Goal: Communication & Community: Answer question/provide support

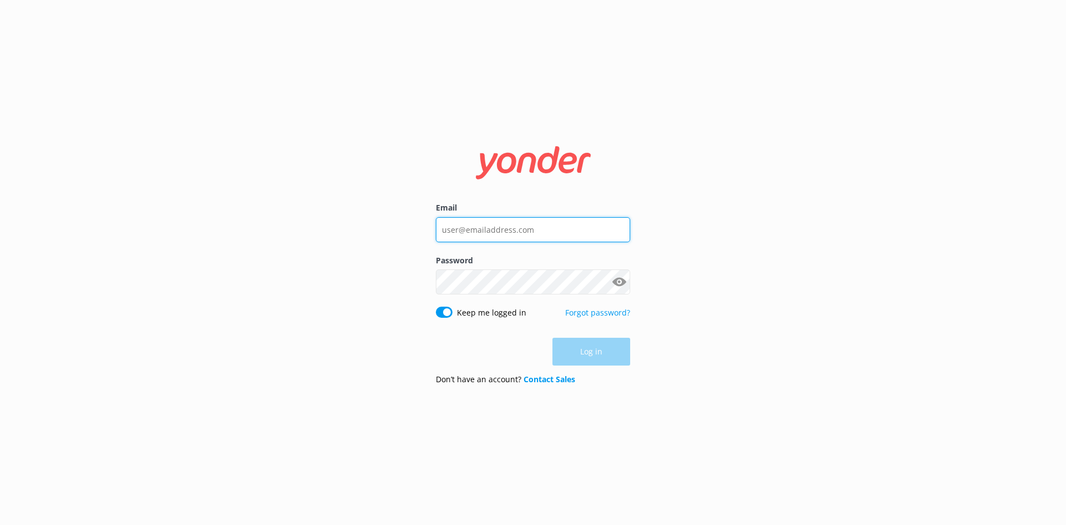
type input "[EMAIL_ADDRESS][DOMAIN_NAME]"
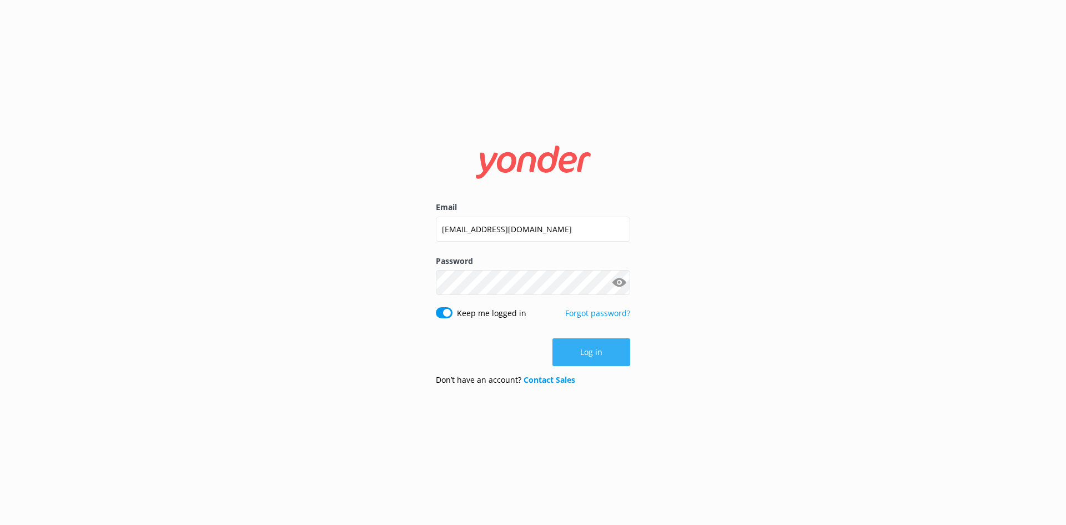
click at [598, 355] on div "Log in" at bounding box center [533, 352] width 194 height 28
click at [606, 345] on button "Log in" at bounding box center [592, 352] width 78 height 28
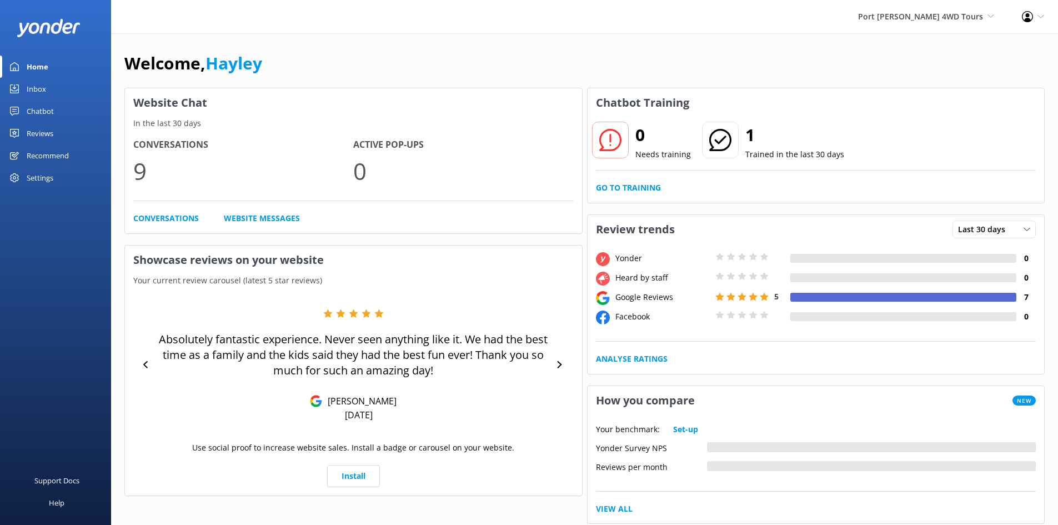
click at [36, 84] on div "Inbox" at bounding box center [36, 89] width 19 height 22
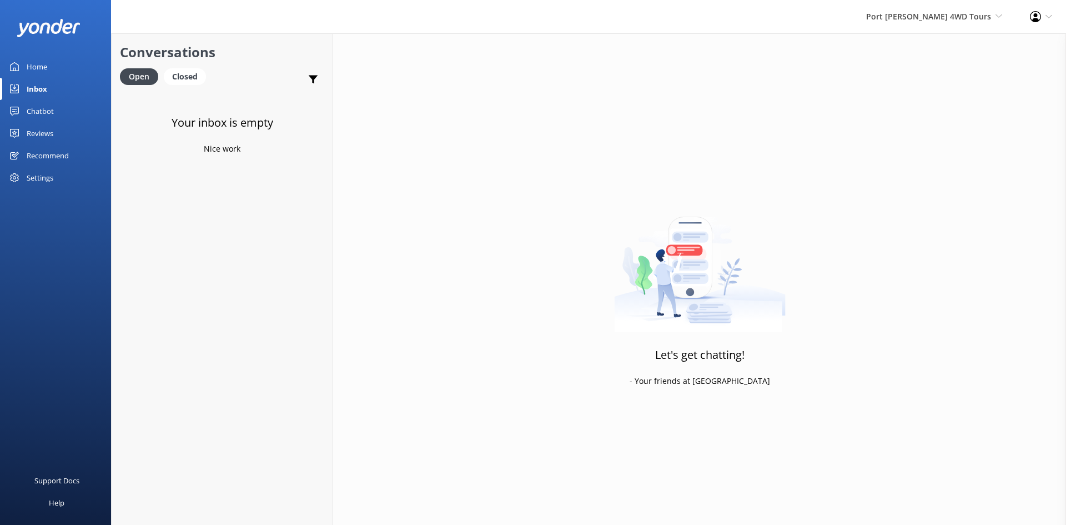
click at [43, 131] on div "Reviews" at bounding box center [40, 133] width 27 height 22
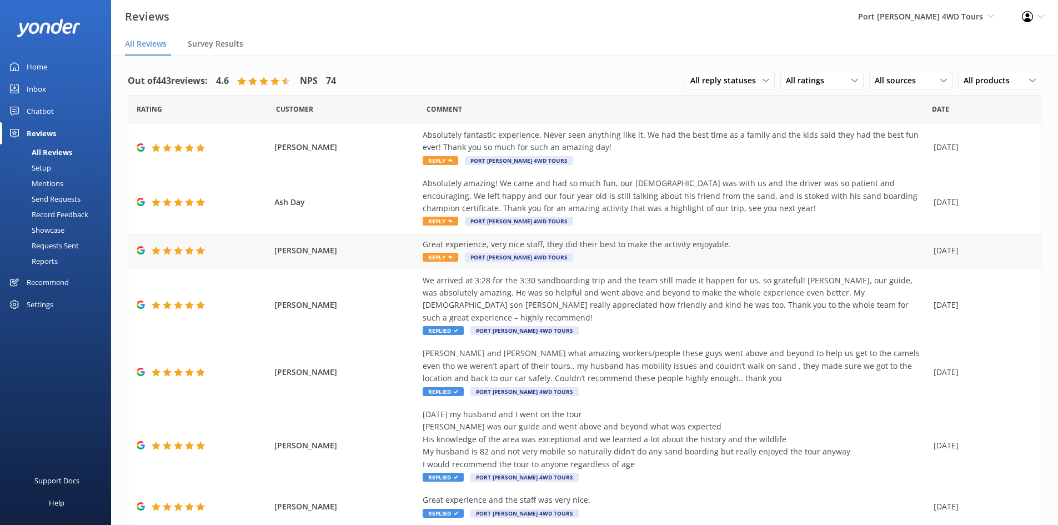
click at [656, 250] on div "Great experience, very nice staff, they did their best to make the activity enj…" at bounding box center [675, 244] width 505 height 12
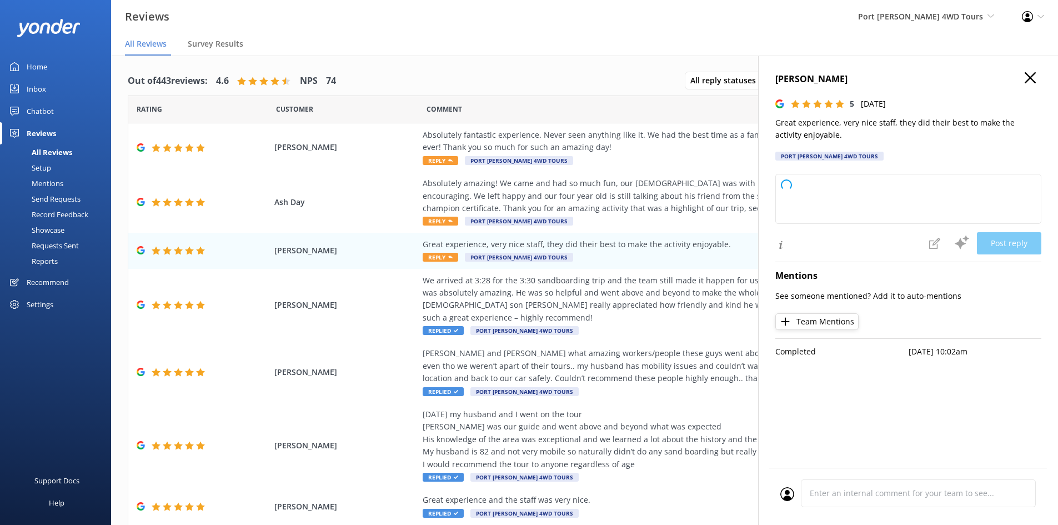
type textarea "Thank you so much for your kind words and perfect rating! We're delighted to he…"
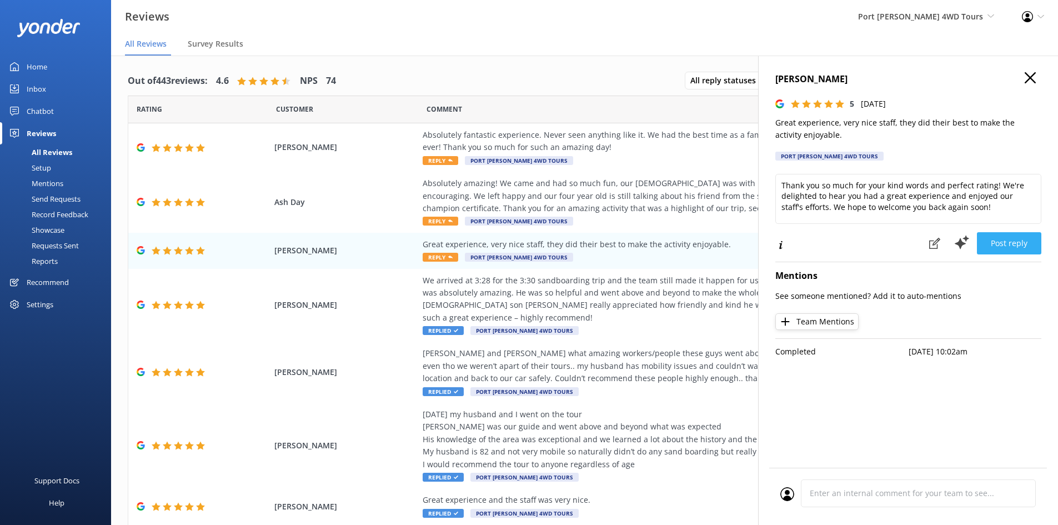
click at [1009, 244] on button "Post reply" at bounding box center [1009, 243] width 64 height 22
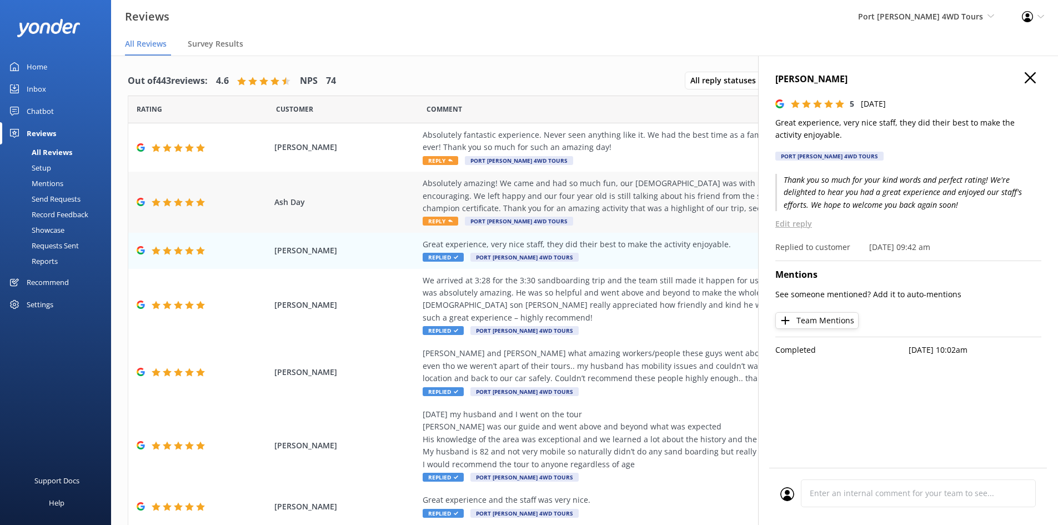
click at [573, 189] on div "Absolutely amazing! We came and had so much fun, our 4 year old was with us and…" at bounding box center [675, 195] width 505 height 37
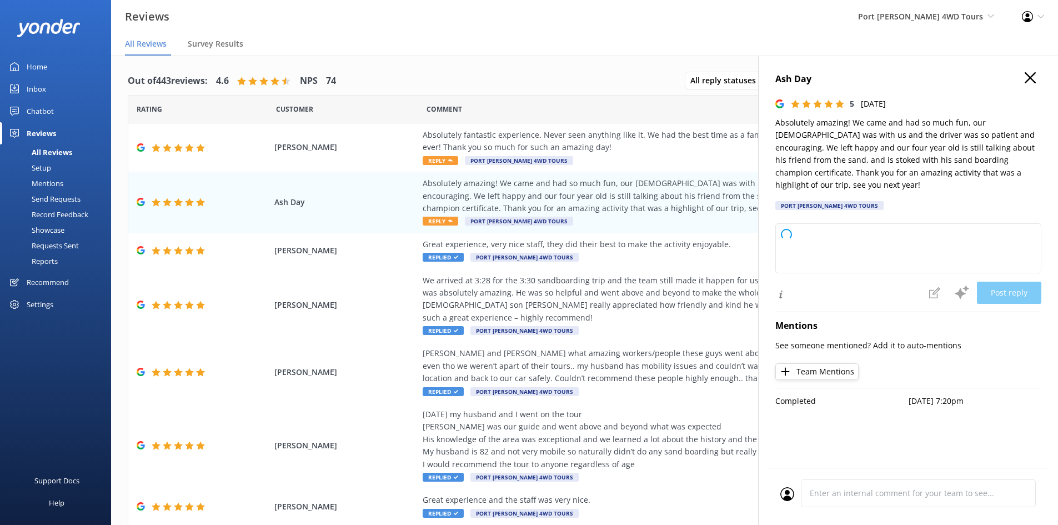
type textarea "Thank you so much for your wonderful review! We're thrilled to hear that your f…"
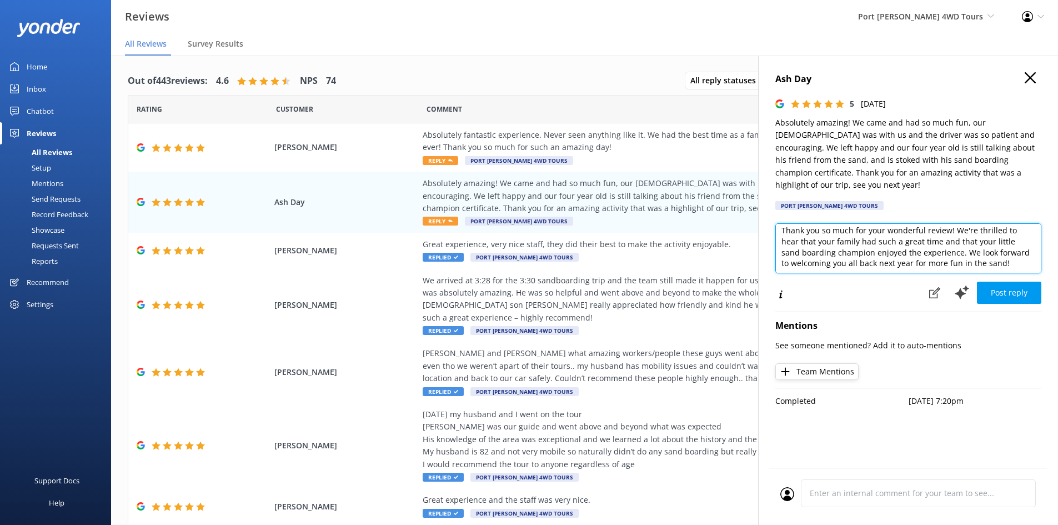
scroll to position [6, 0]
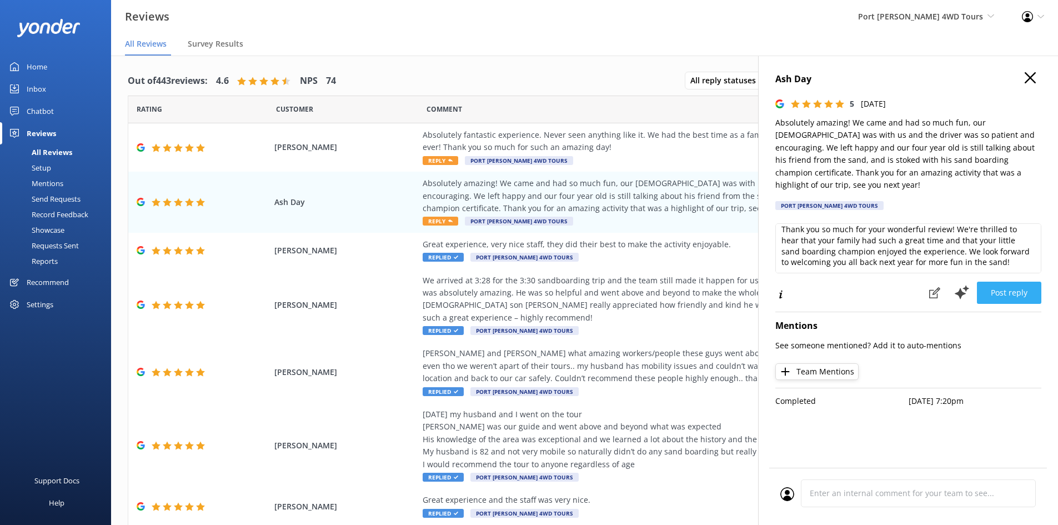
click at [1007, 282] on button "Post reply" at bounding box center [1009, 293] width 64 height 22
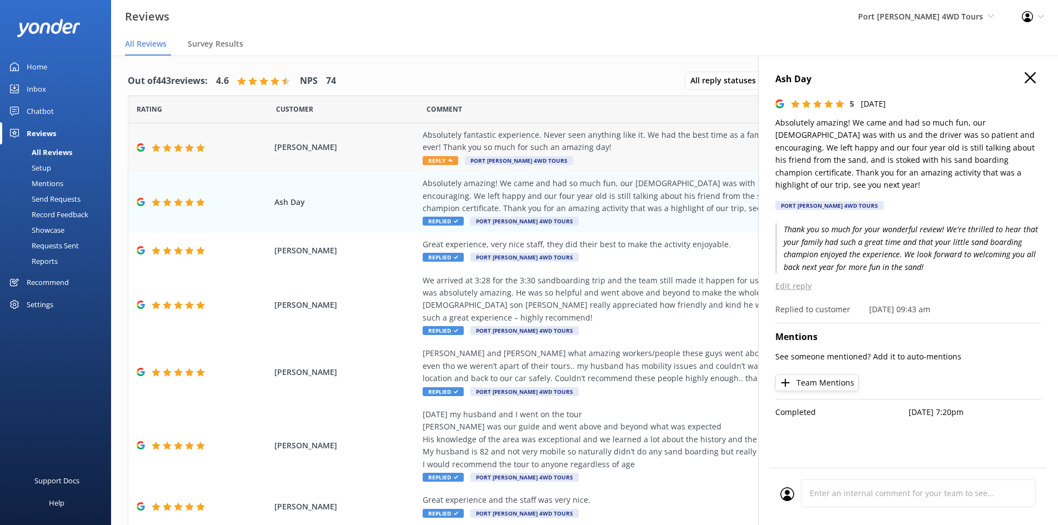
click at [613, 142] on div "Absolutely fantastic experience. Never seen anything like it. We had the best t…" at bounding box center [675, 141] width 505 height 25
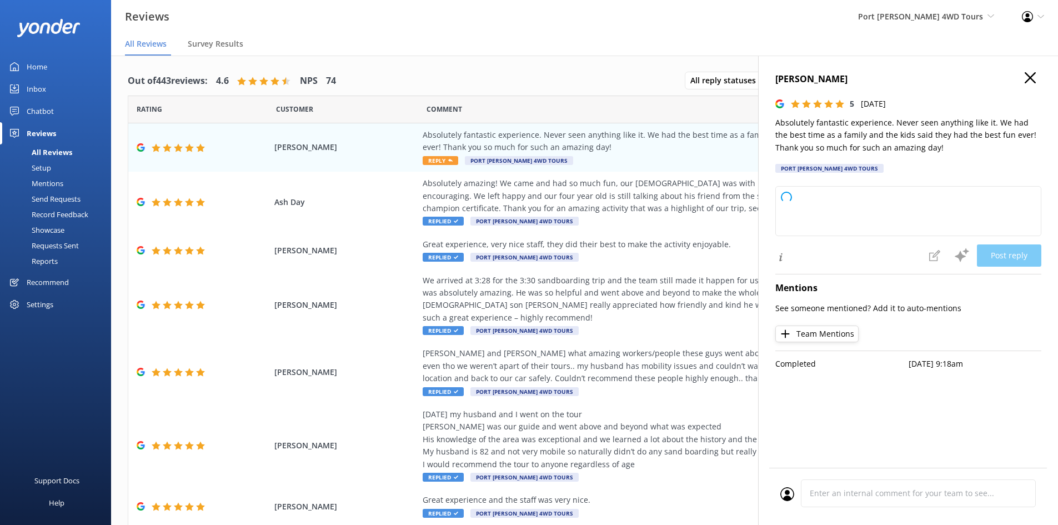
type textarea "Thank you so much for your wonderful feedback! We're thrilled to hear your fami…"
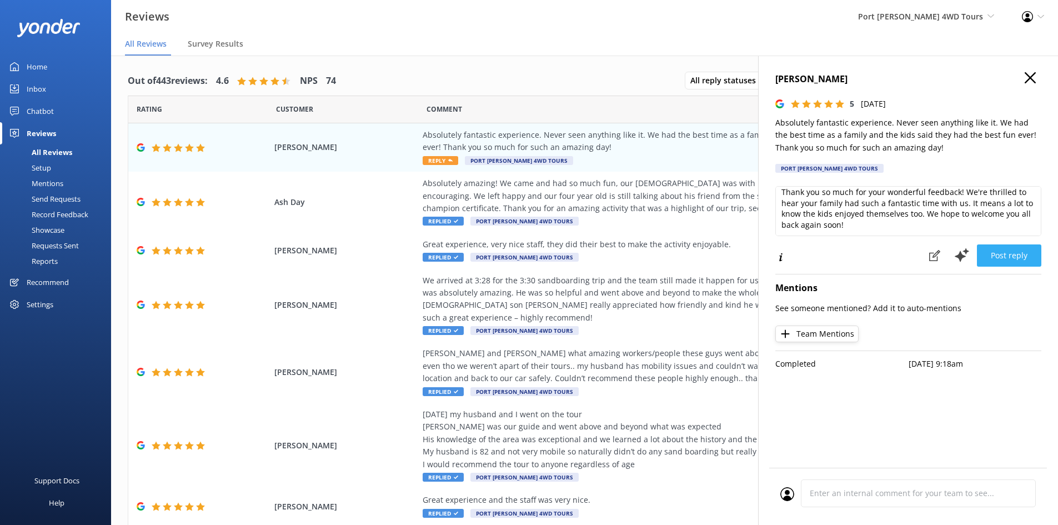
click at [1026, 247] on button "Post reply" at bounding box center [1009, 255] width 64 height 22
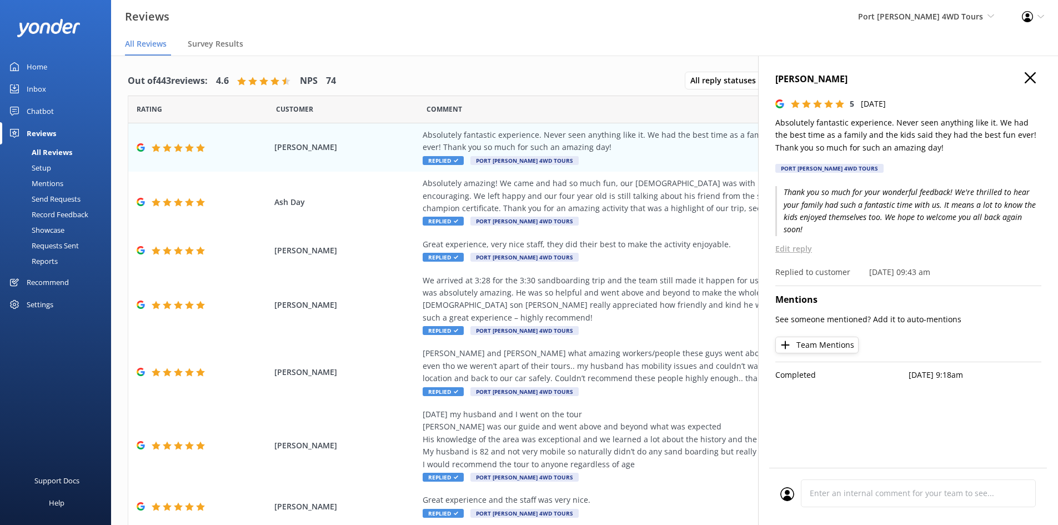
click at [1033, 82] on icon "button" at bounding box center [1030, 77] width 11 height 11
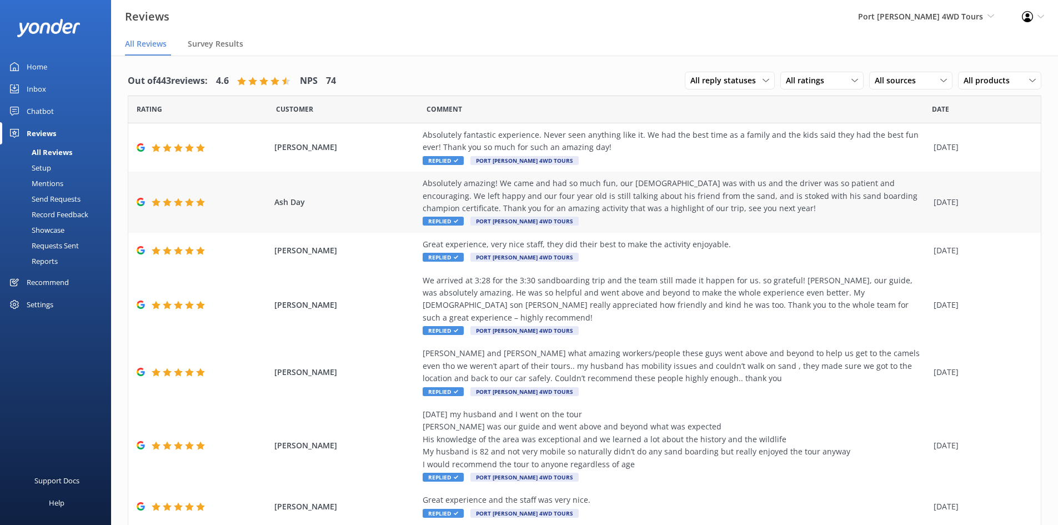
click at [668, 192] on div "Absolutely amazing! We came and had so much fun, our 4 year old was with us and…" at bounding box center [675, 195] width 505 height 37
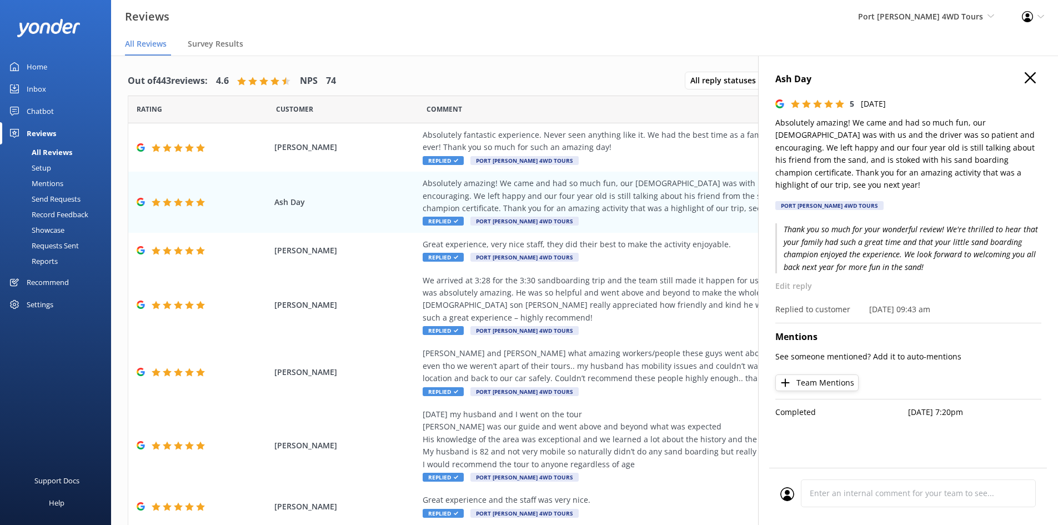
click at [1031, 79] on use "button" at bounding box center [1030, 77] width 11 height 11
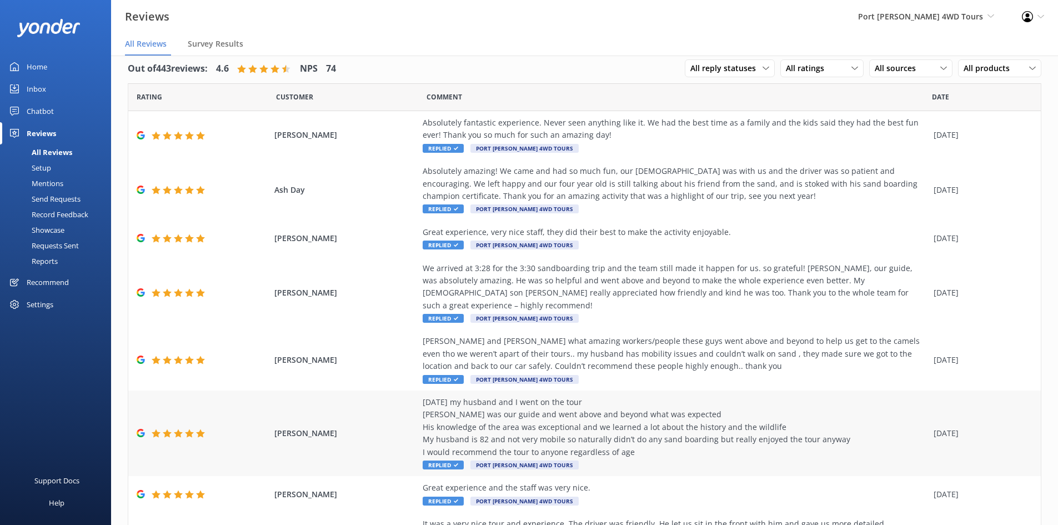
scroll to position [0, 0]
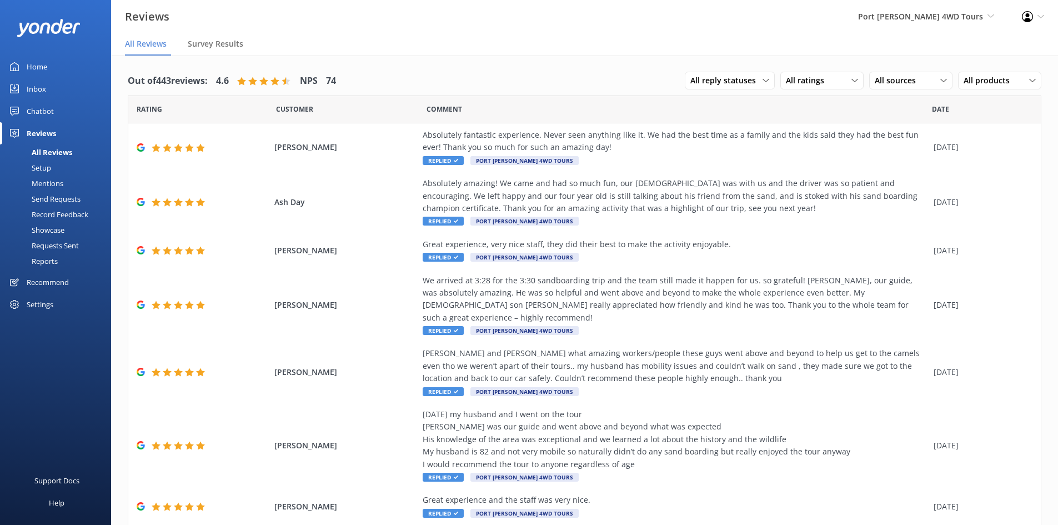
click at [40, 86] on div "Inbox" at bounding box center [36, 89] width 19 height 22
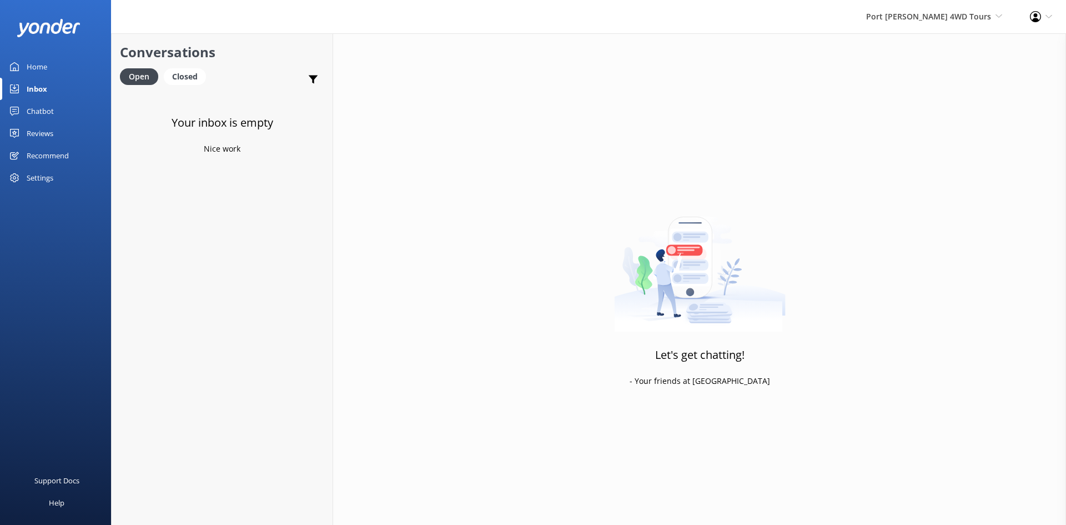
click at [46, 63] on div "Home" at bounding box center [37, 67] width 21 height 22
